Goal: Check status: Check status

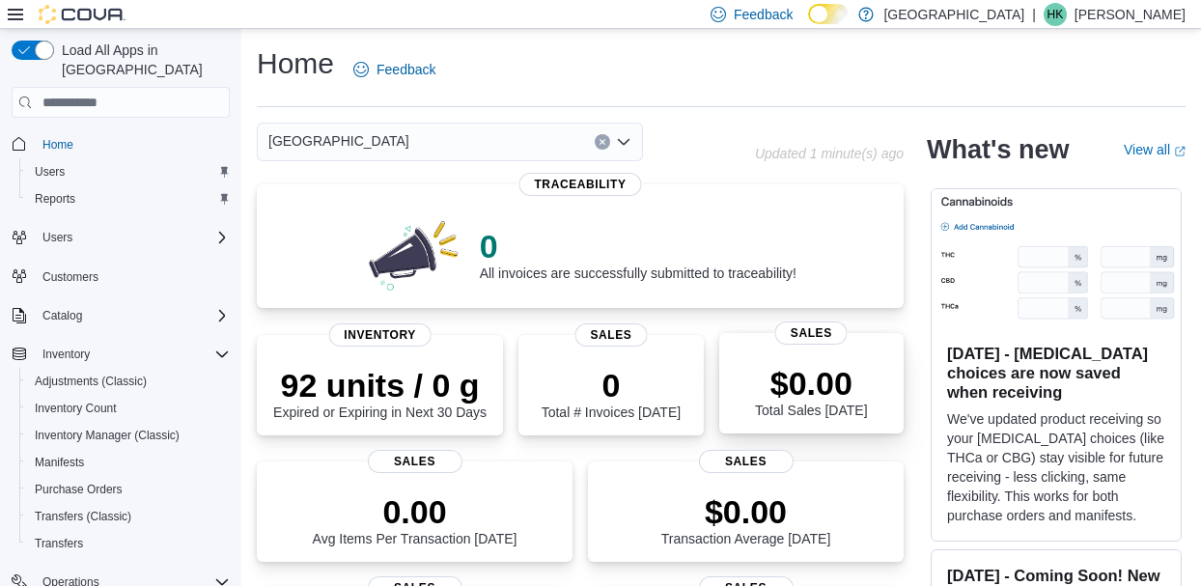
click at [761, 369] on div "$0.00 Total Sales Today" at bounding box center [812, 387] width 154 height 62
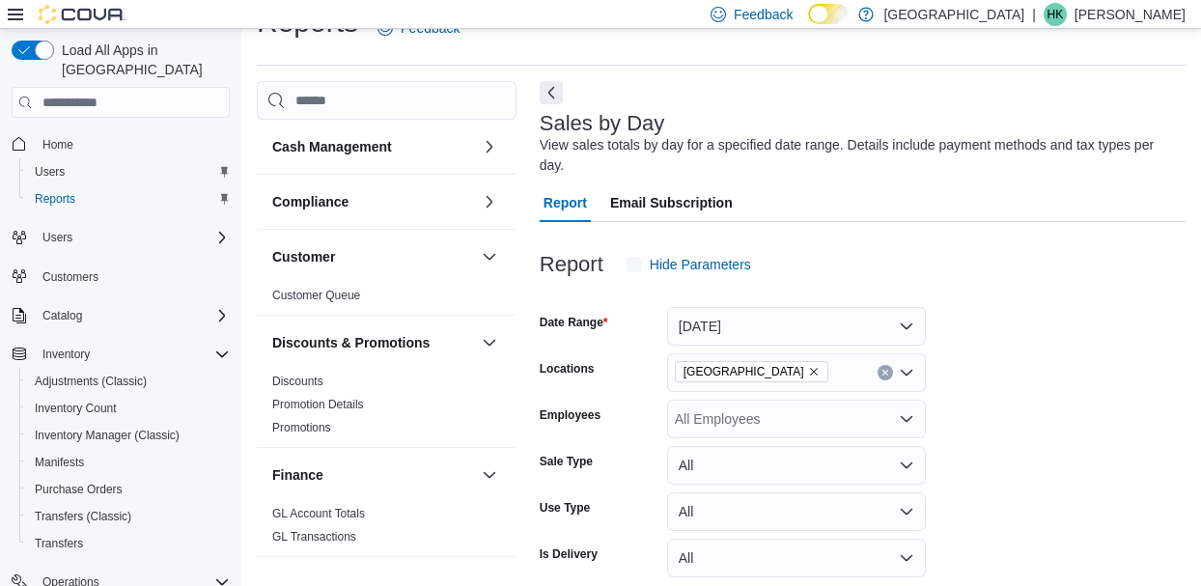
scroll to position [44, 0]
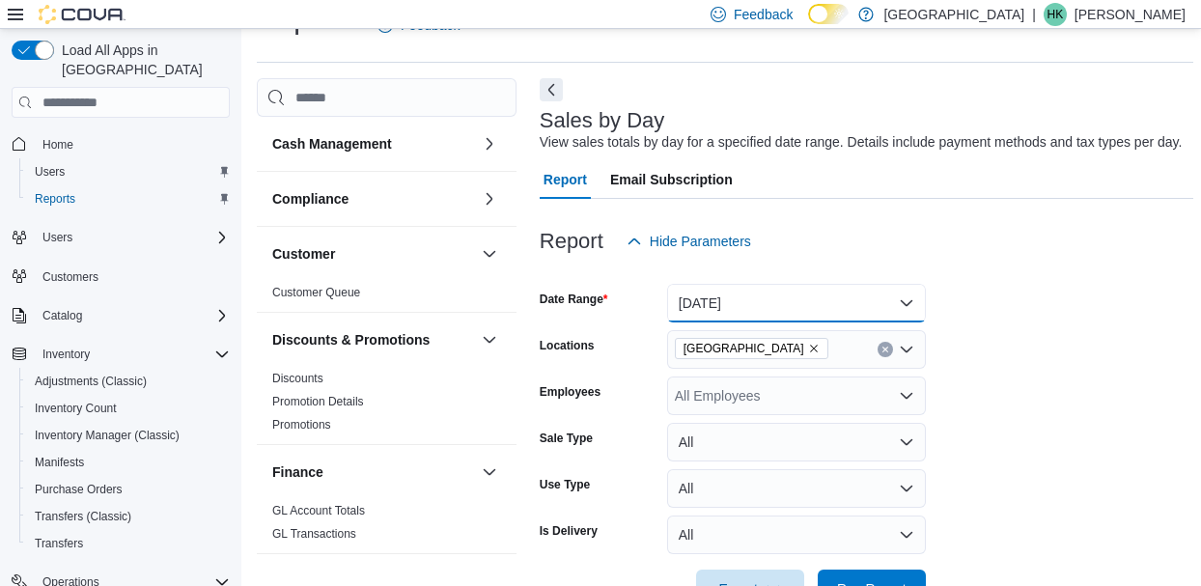
click at [905, 305] on button "[DATE]" at bounding box center [796, 303] width 259 height 39
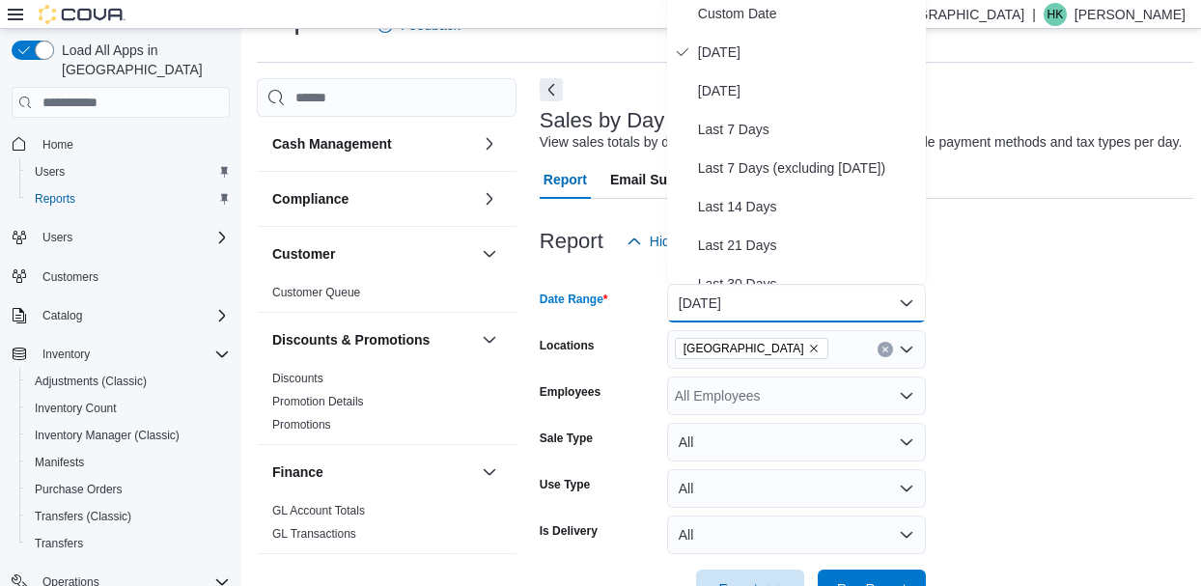
scroll to position [39, 0]
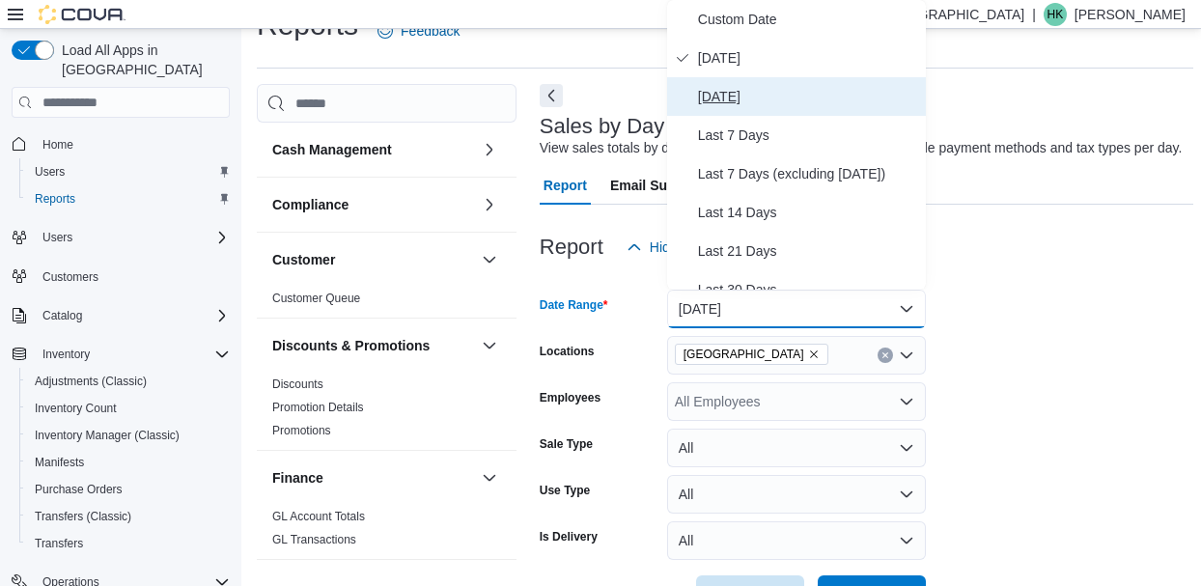
click at [735, 87] on span "[DATE]" at bounding box center [808, 96] width 220 height 23
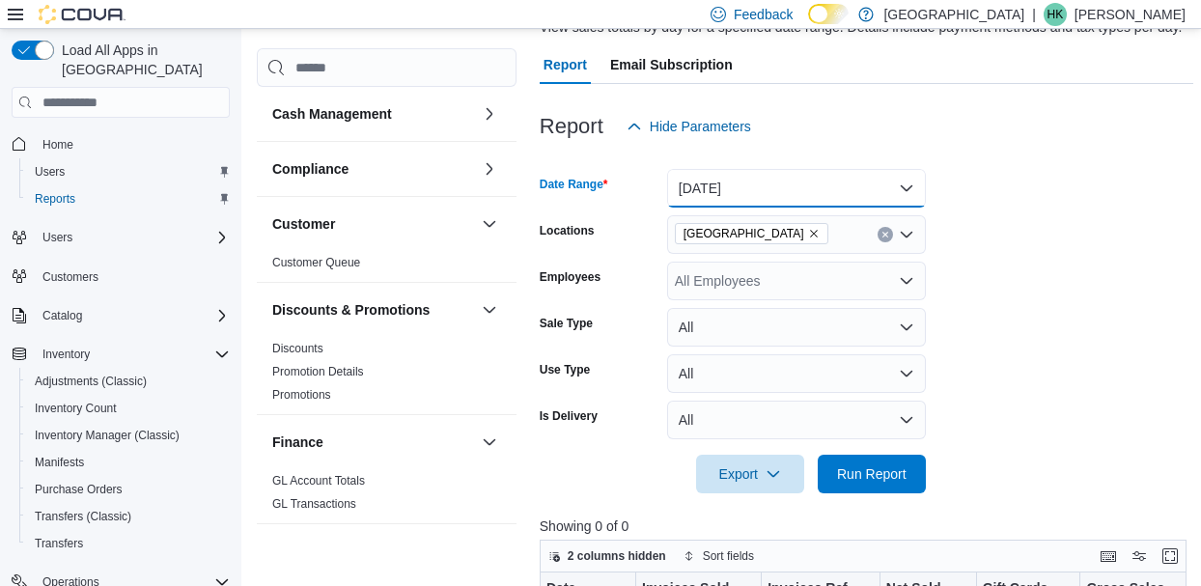
scroll to position [219, 0]
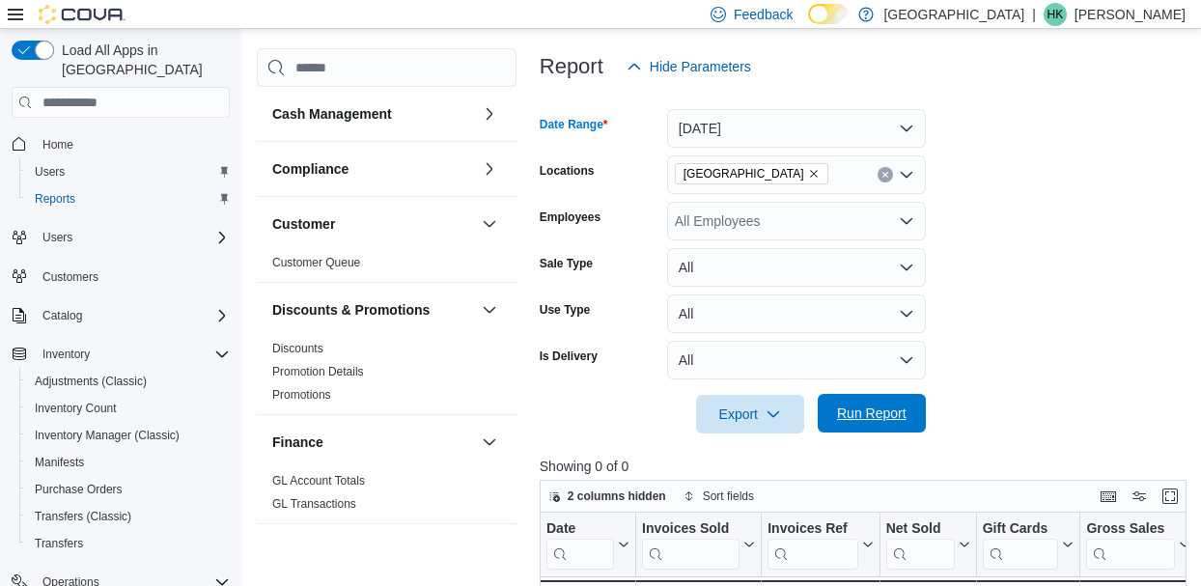
click at [889, 421] on span "Run Report" at bounding box center [872, 413] width 70 height 19
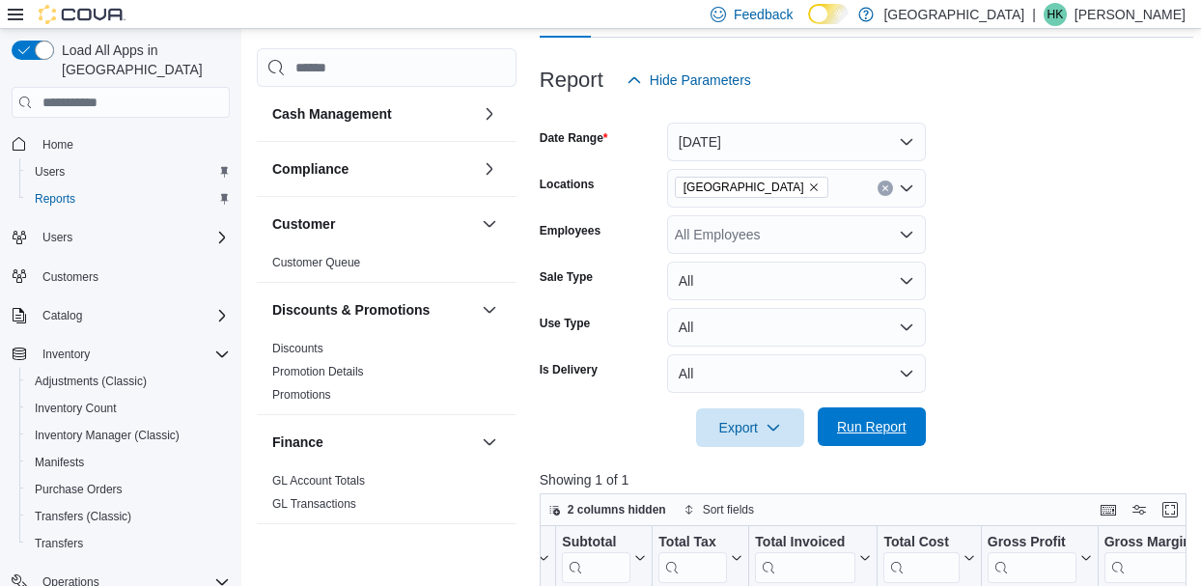
scroll to position [198, 0]
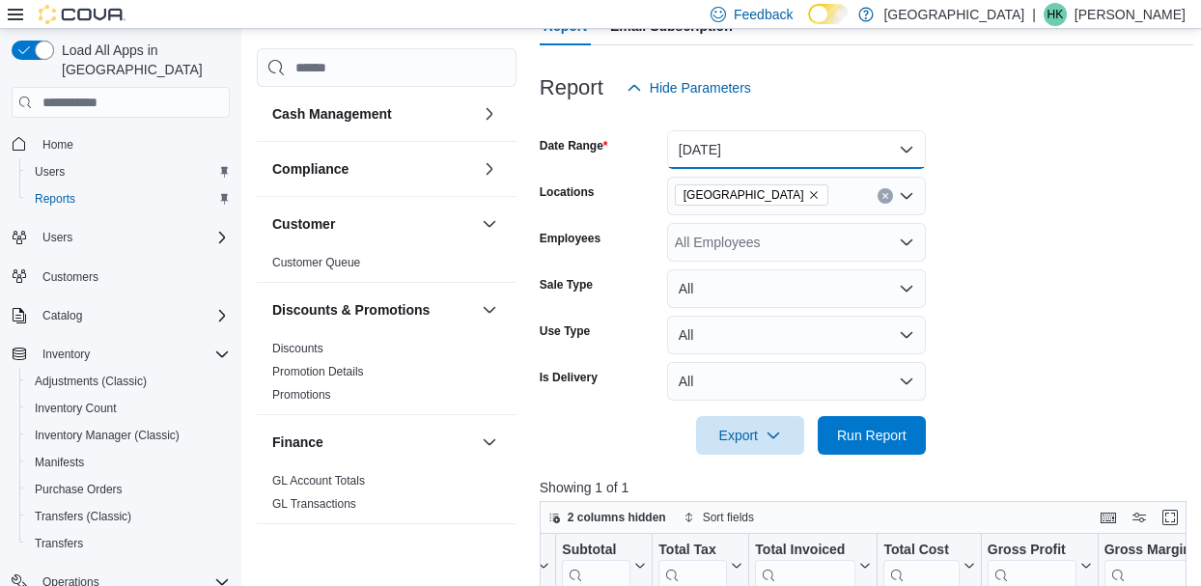
click at [895, 148] on button "[DATE]" at bounding box center [796, 149] width 259 height 39
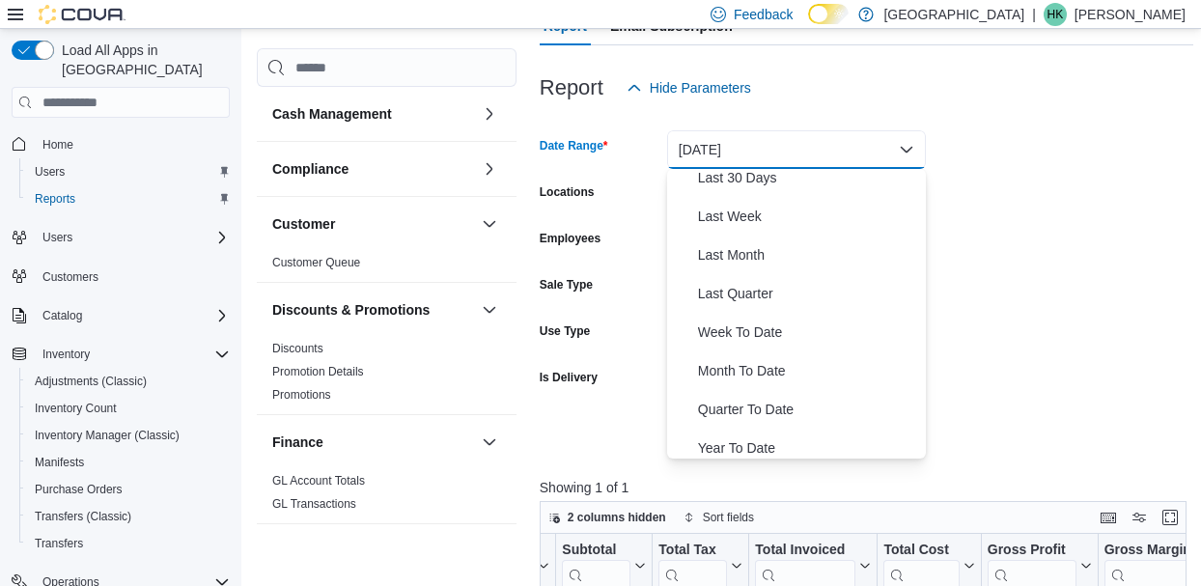
scroll to position [290, 0]
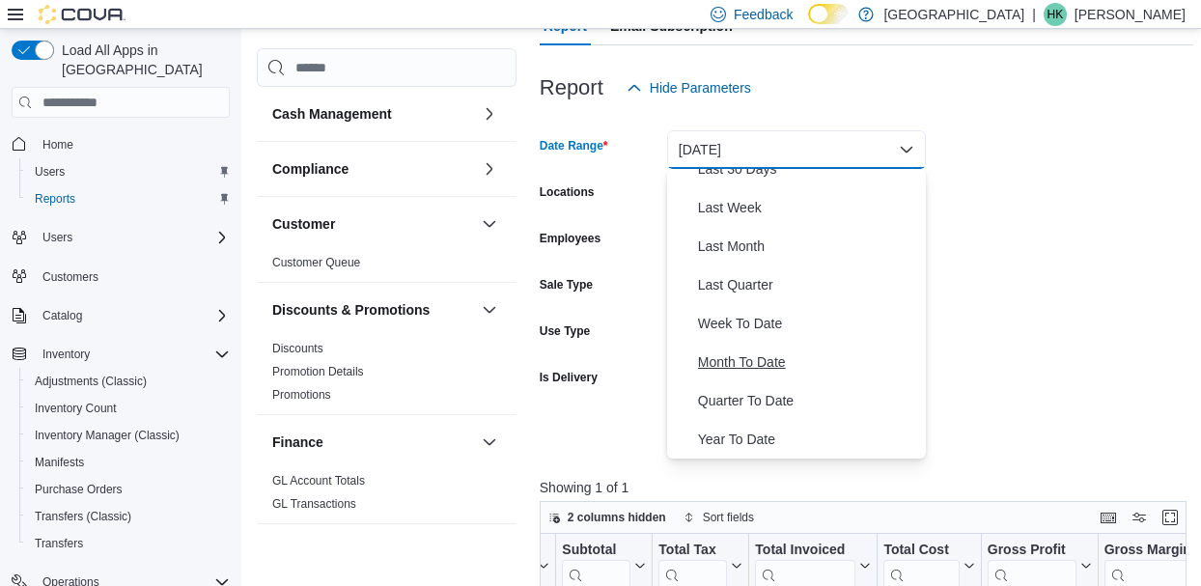
click at [779, 372] on span "Month To Date" at bounding box center [808, 361] width 220 height 23
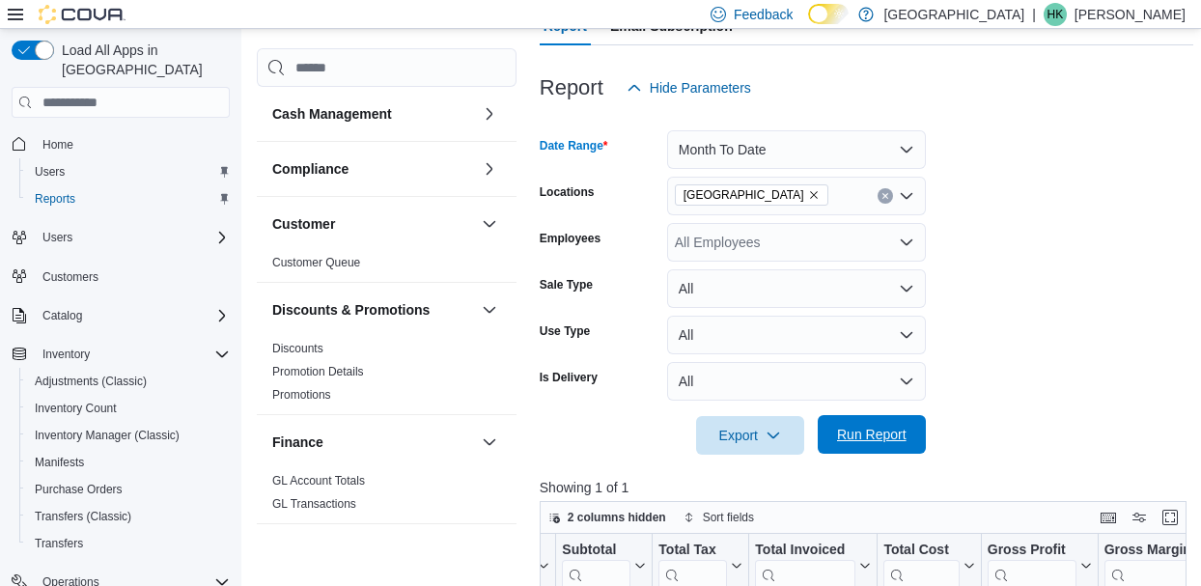
click at [888, 443] on span "Run Report" at bounding box center [872, 434] width 70 height 19
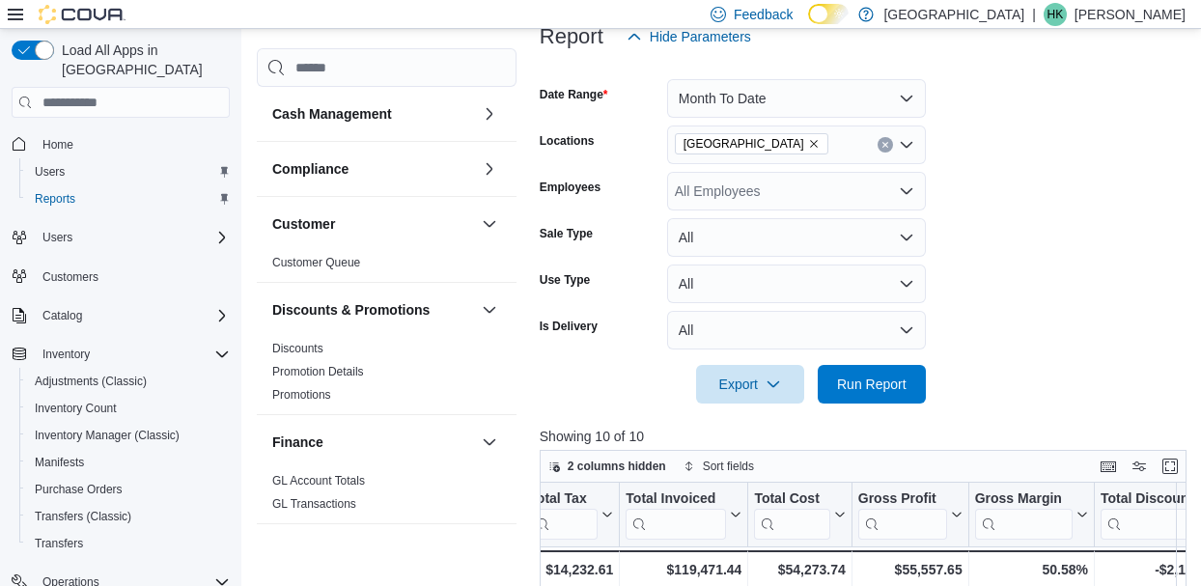
scroll to position [145, 0]
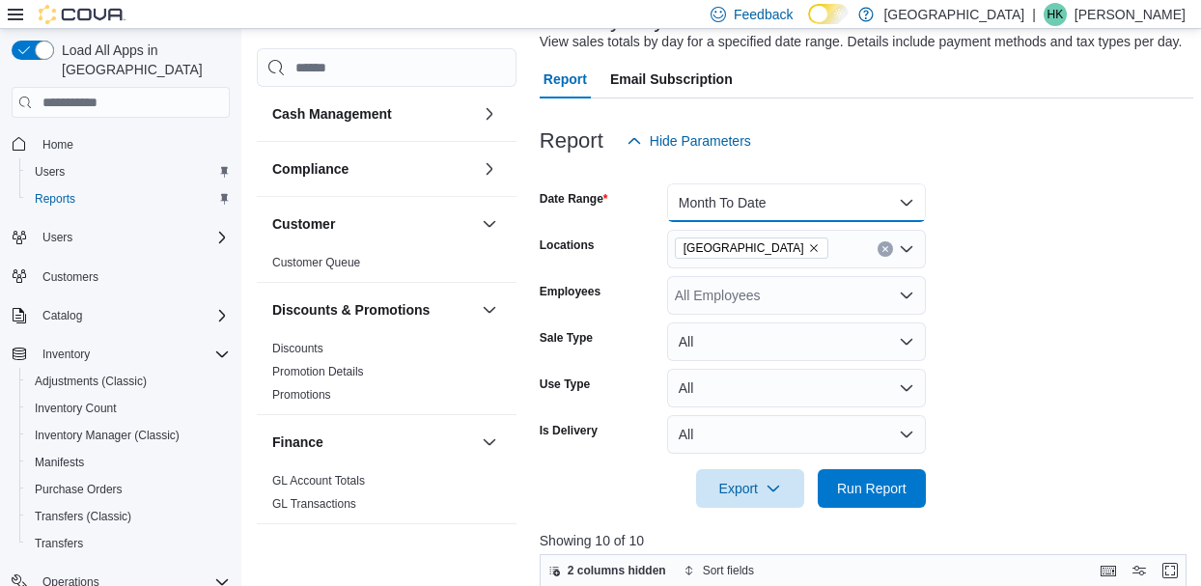
click at [890, 207] on button "Month To Date" at bounding box center [796, 202] width 259 height 39
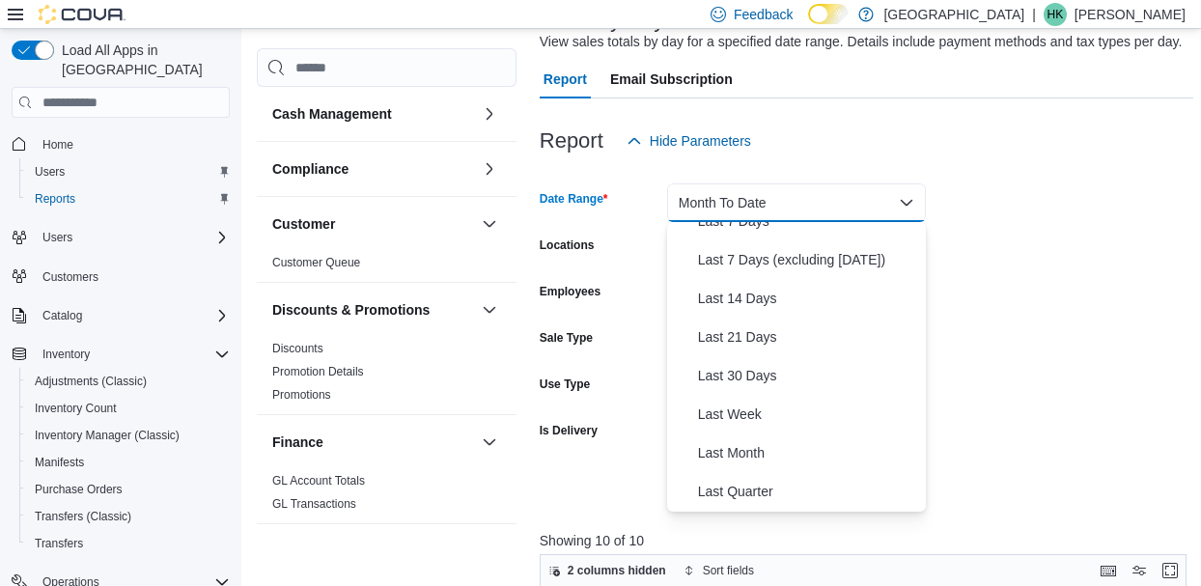
scroll to position [0, 0]
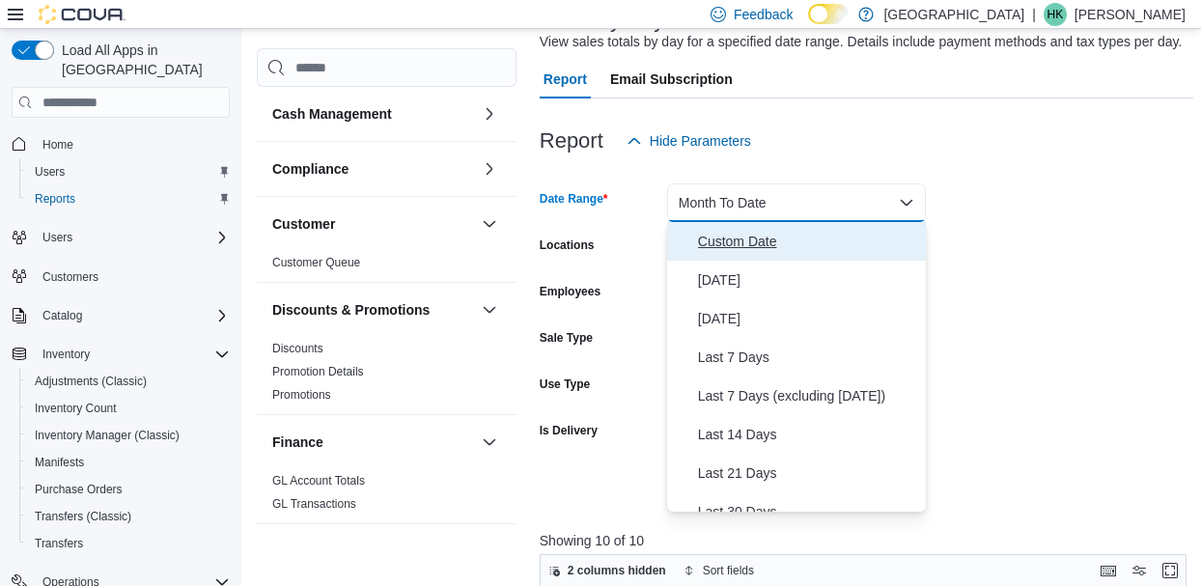
click at [754, 244] on span "Custom Date" at bounding box center [808, 241] width 220 height 23
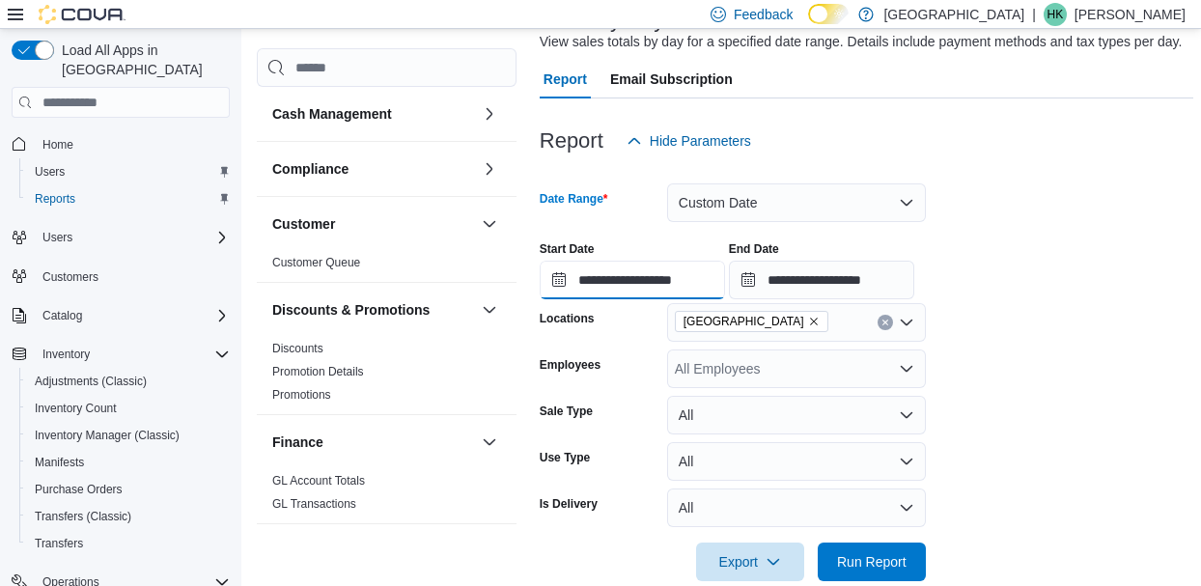
click at [565, 294] on input "**********" at bounding box center [632, 280] width 185 height 39
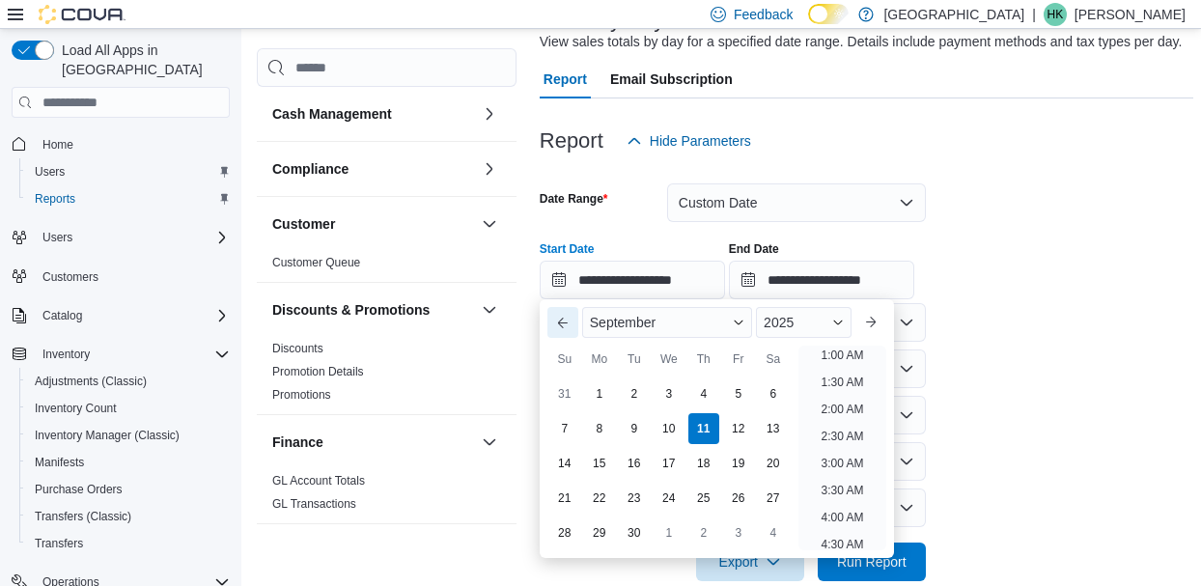
click at [568, 334] on button "Previous Month" at bounding box center [562, 322] width 31 height 31
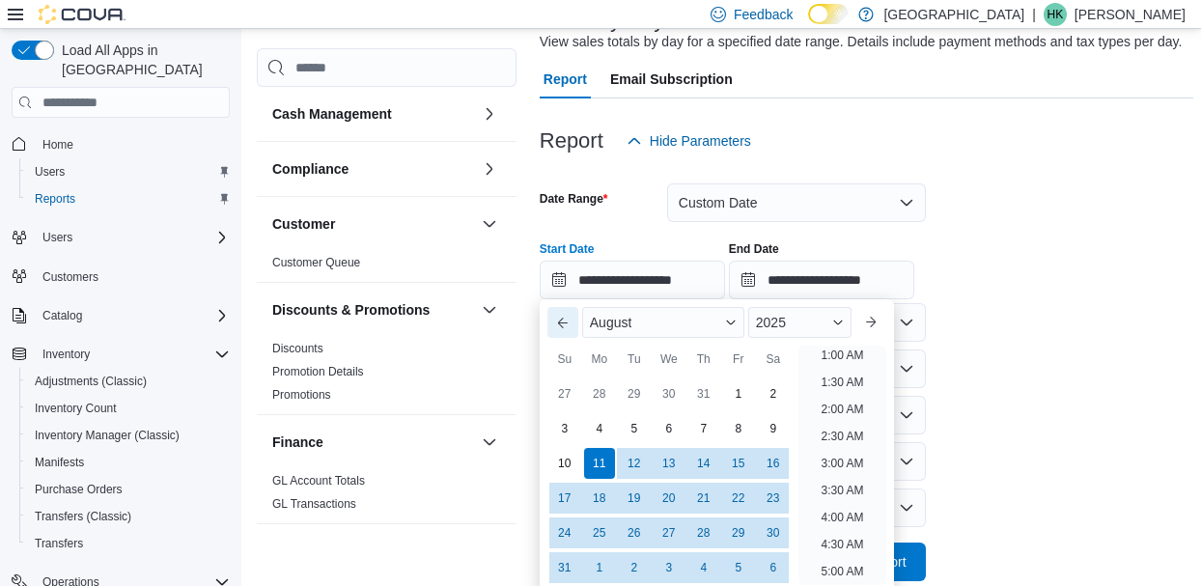
scroll to position [4, 0]
click at [568, 335] on button "Previous Month" at bounding box center [562, 322] width 31 height 31
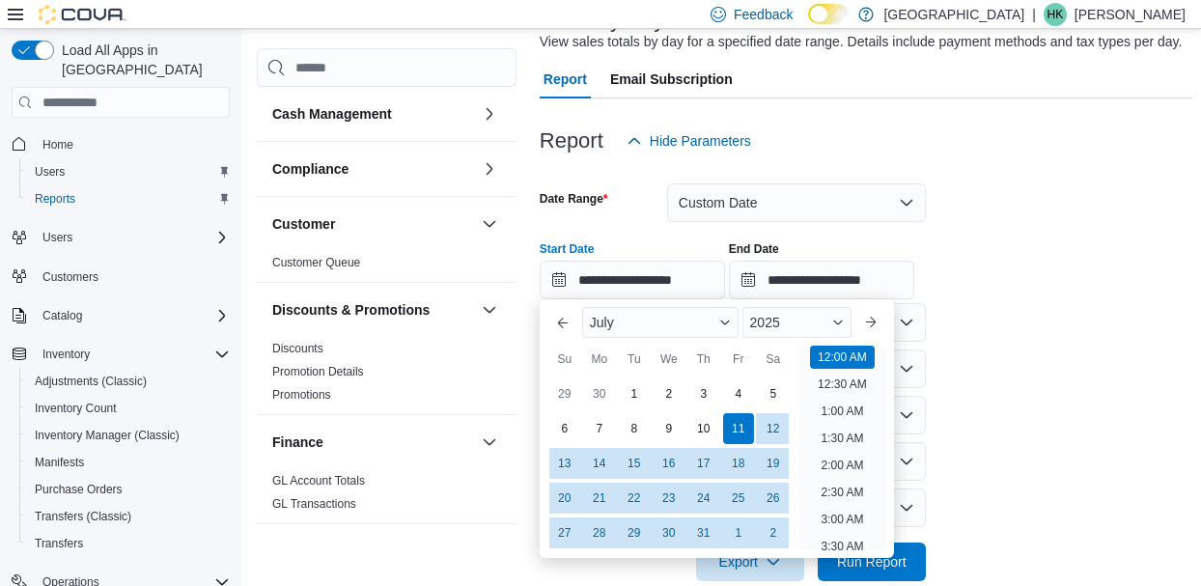
click at [571, 349] on div "Su" at bounding box center [564, 359] width 31 height 31
click at [572, 333] on button "Previous Month" at bounding box center [562, 322] width 31 height 31
click at [571, 394] on div "1" at bounding box center [564, 394] width 34 height 34
type input "**********"
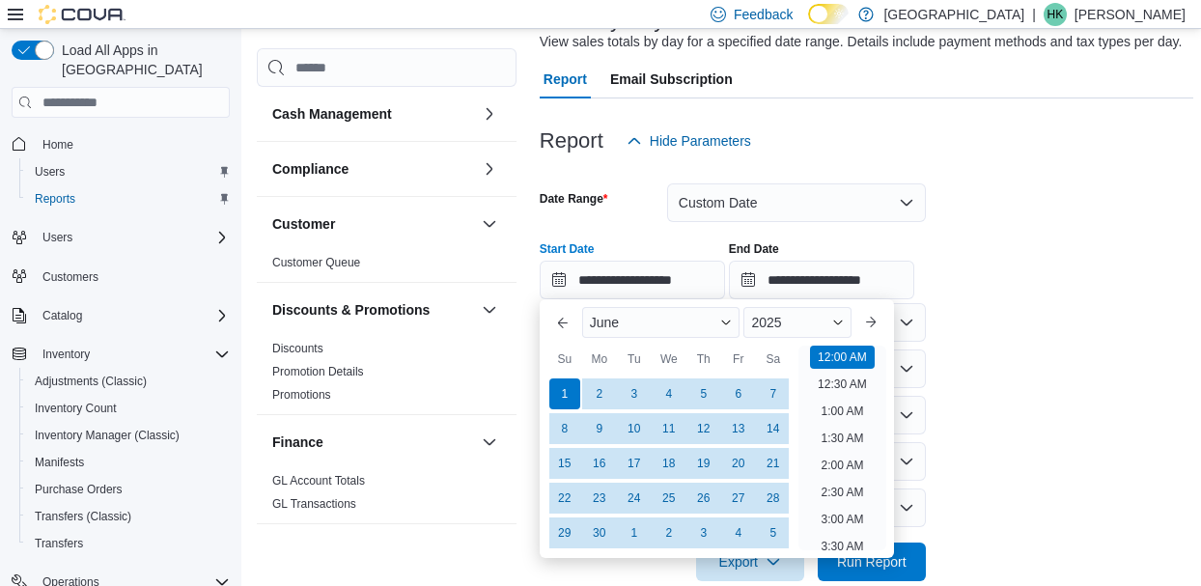
click at [1090, 328] on form "**********" at bounding box center [867, 370] width 654 height 421
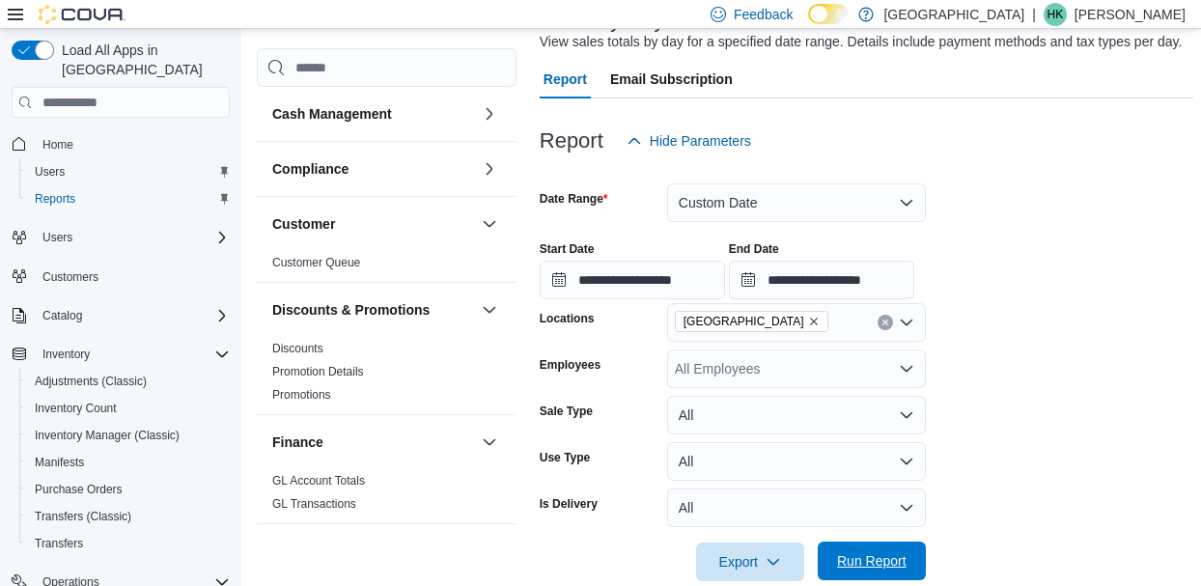
click at [880, 566] on span "Run Report" at bounding box center [872, 560] width 70 height 19
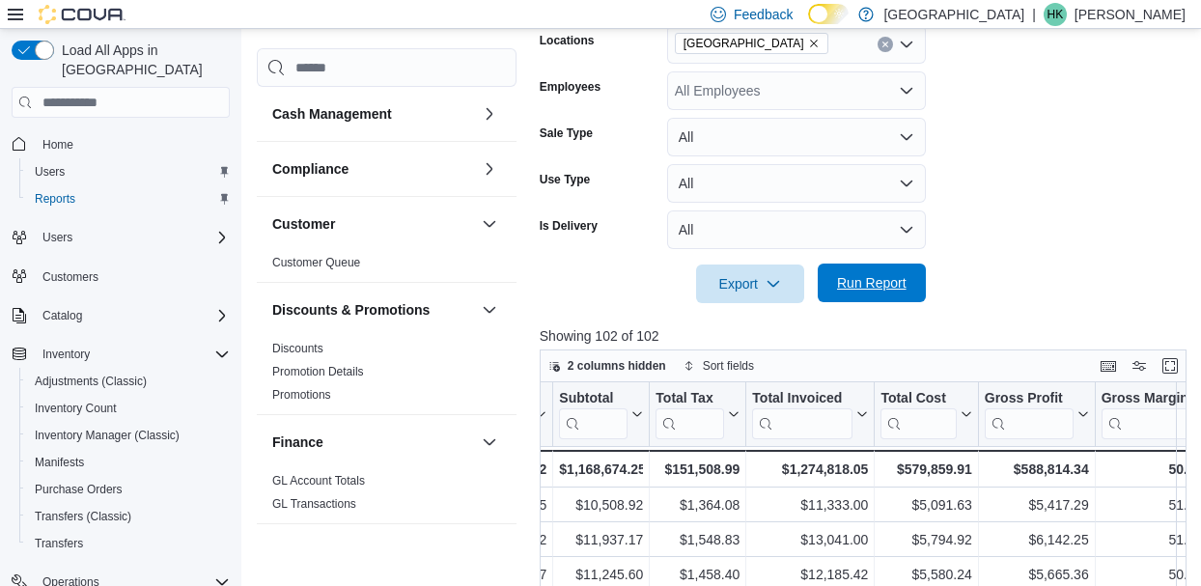
scroll to position [0, 690]
